Goal: Task Accomplishment & Management: Manage account settings

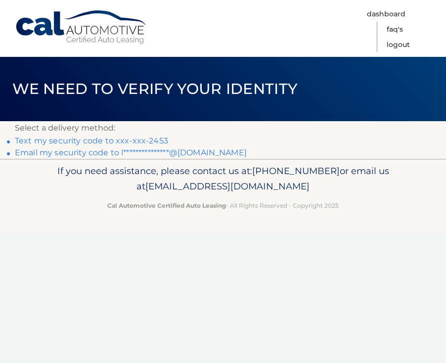
click at [84, 141] on link "Text my security code to xxx-xxx-2453" at bounding box center [91, 140] width 153 height 9
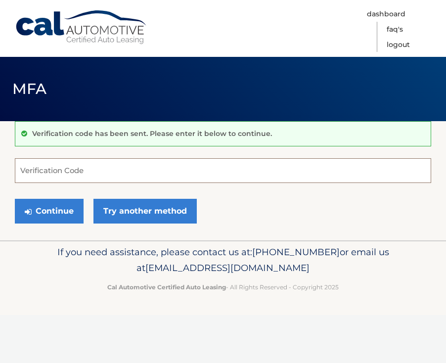
click at [84, 164] on input "Verification Code" at bounding box center [223, 170] width 416 height 25
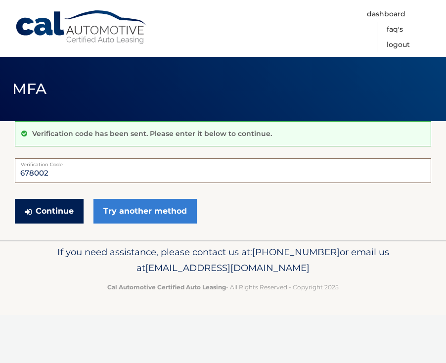
type input "678002"
click at [67, 213] on button "Continue" at bounding box center [49, 211] width 69 height 25
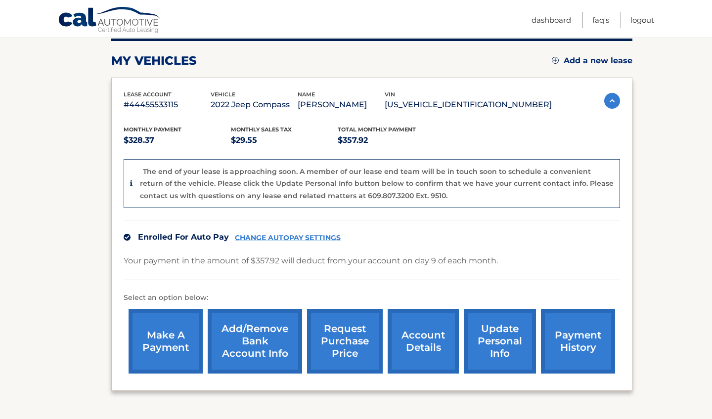
scroll to position [127, 0]
click at [148, 105] on p "#44455533115" at bounding box center [167, 105] width 87 height 14
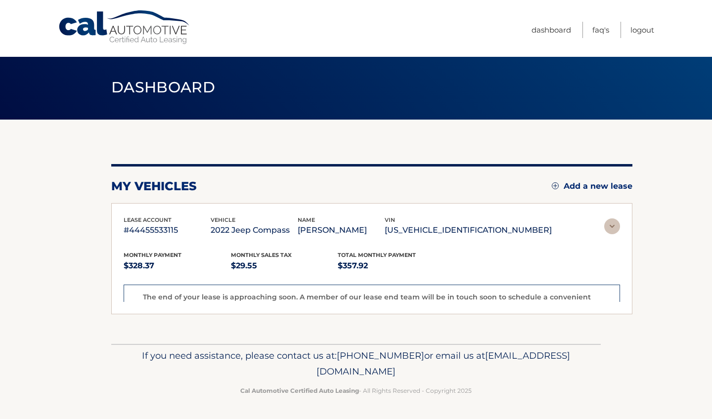
scroll to position [0, 0]
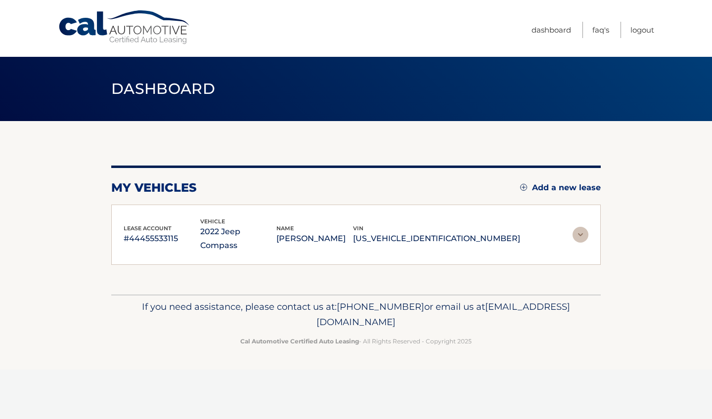
click at [225, 224] on span "vehicle" at bounding box center [212, 221] width 25 height 7
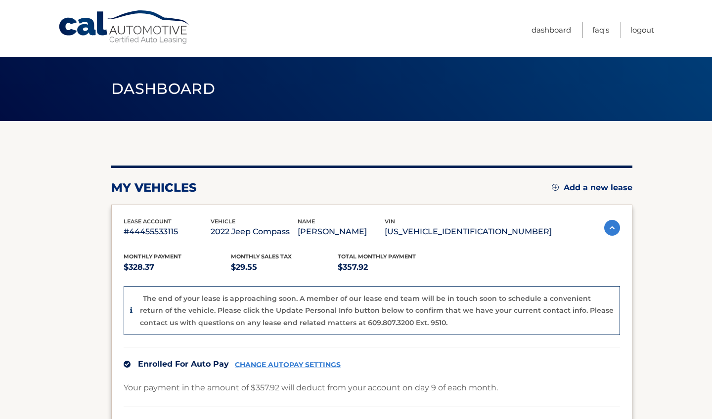
click at [243, 233] on p "2022 Jeep Compass" at bounding box center [254, 232] width 87 height 14
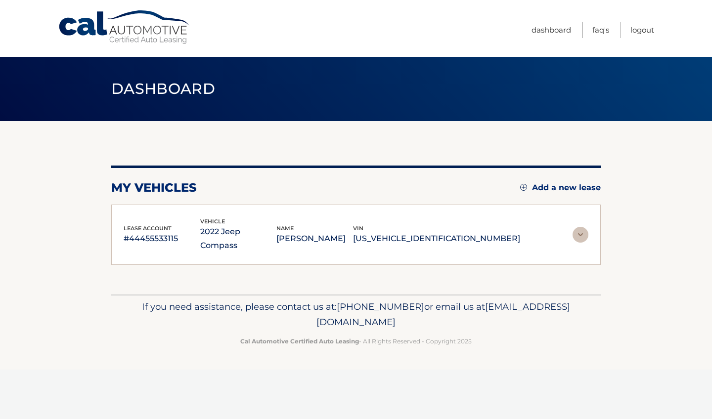
scroll to position [0, 0]
click at [243, 233] on p "2022 Jeep Compass" at bounding box center [238, 239] width 77 height 28
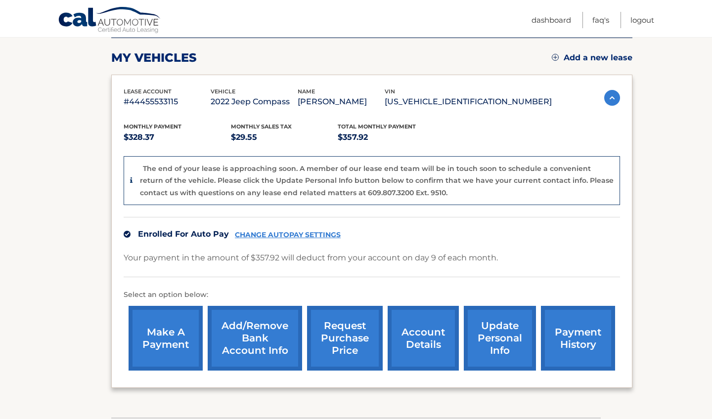
scroll to position [133, 0]
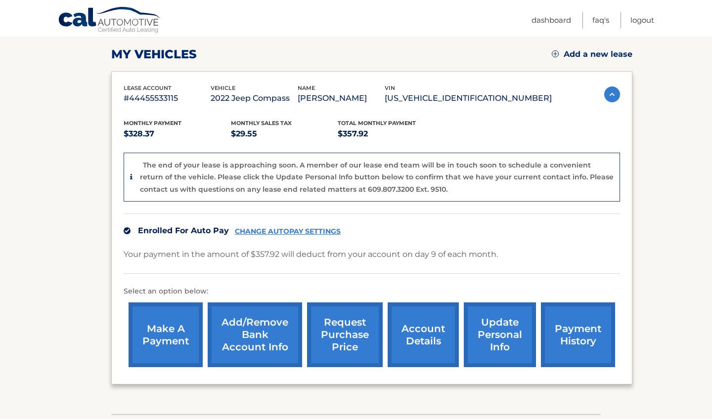
click at [403, 340] on link "account details" at bounding box center [422, 334] width 71 height 65
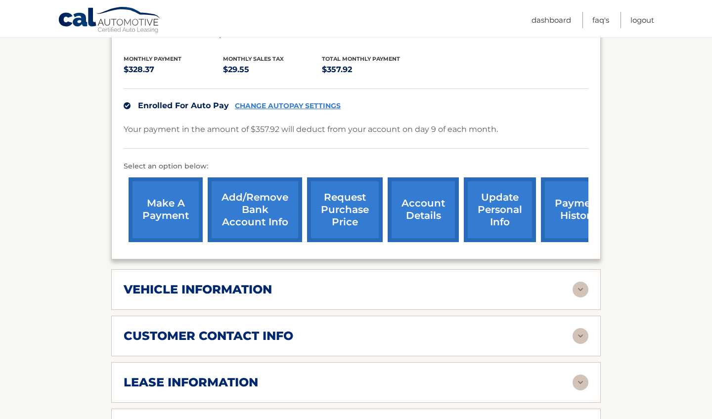
scroll to position [226, 0]
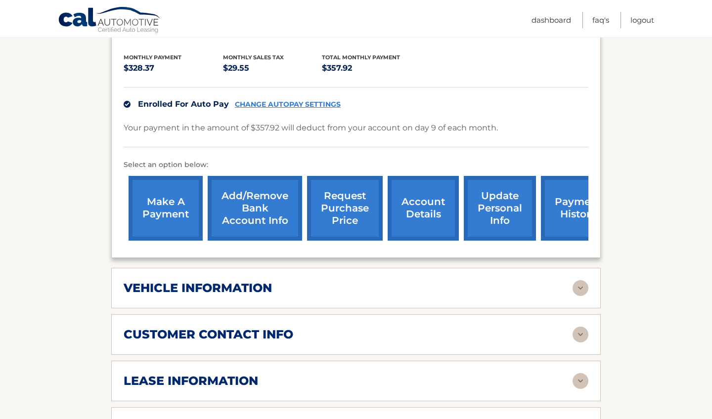
click at [380, 284] on div "vehicle information vehicle Year [DATE] vehicle make Jeep vehicle model Compass…" at bounding box center [355, 288] width 489 height 41
click at [579, 280] on img at bounding box center [580, 288] width 16 height 16
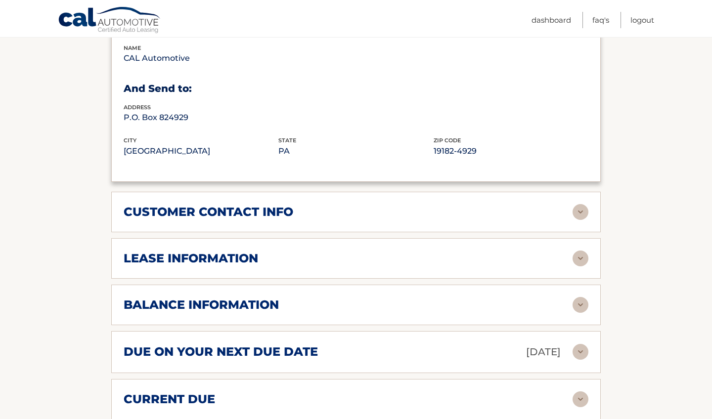
scroll to position [593, 0]
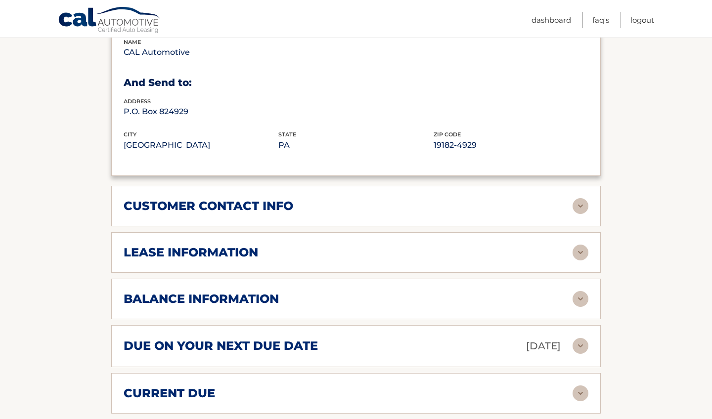
click at [576, 245] on img at bounding box center [580, 253] width 16 height 16
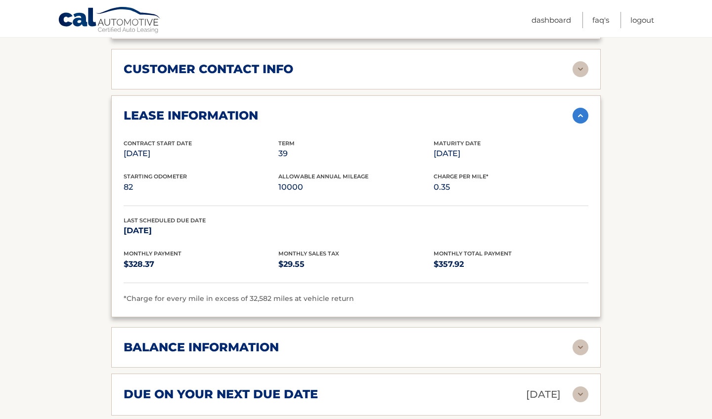
scroll to position [817, 0]
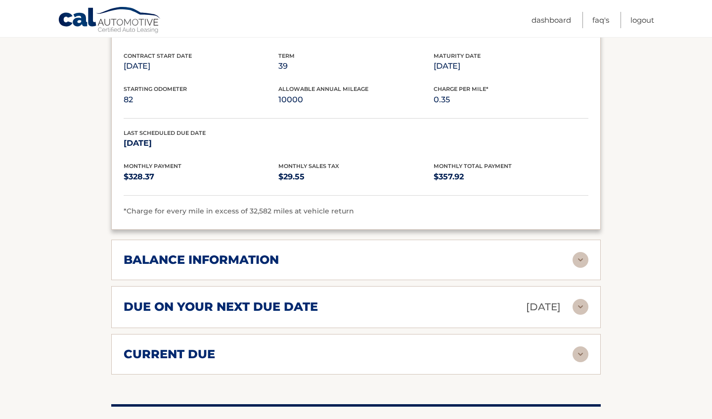
click at [334, 298] on div "due on your next due date Sep 09, 2025" at bounding box center [348, 306] width 449 height 17
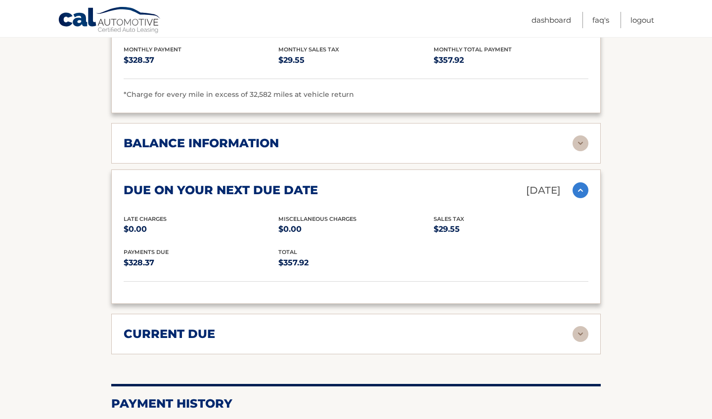
scroll to position [953, 0]
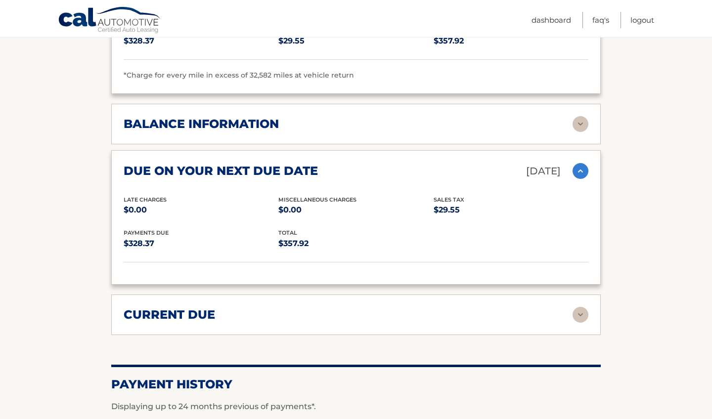
click at [334, 307] on div "current due" at bounding box center [348, 314] width 449 height 15
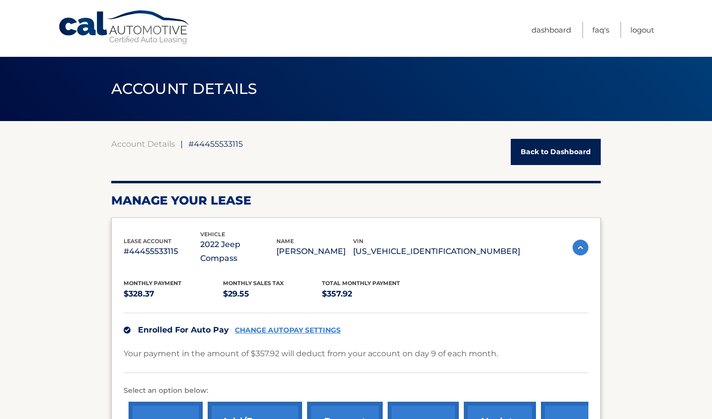
scroll to position [0, 0]
